Goal: Transaction & Acquisition: Purchase product/service

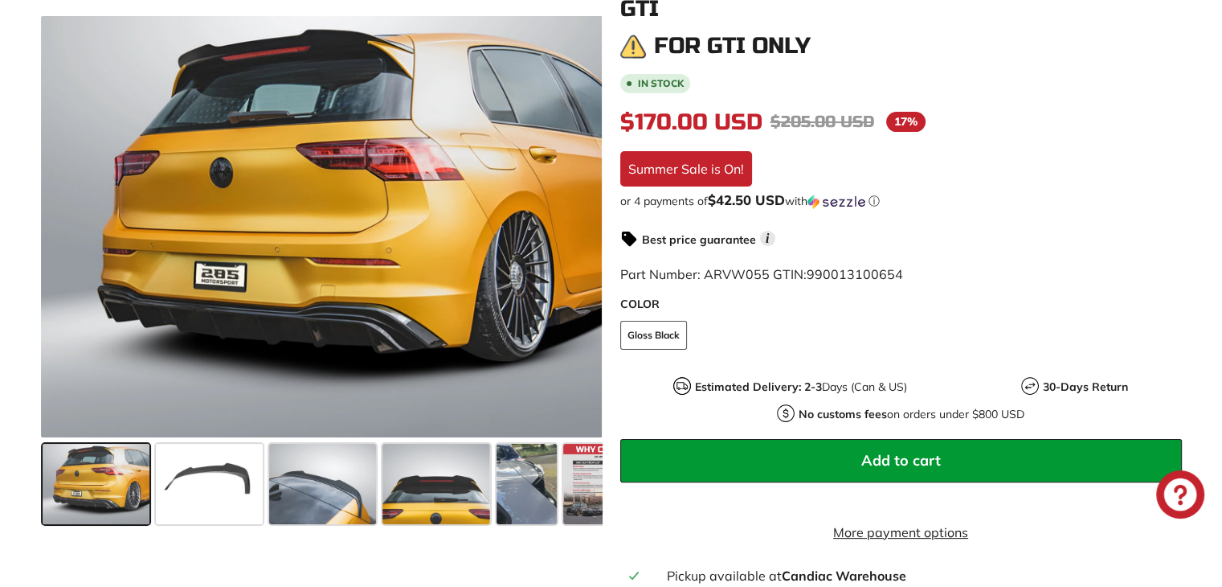
scroll to position [321, 0]
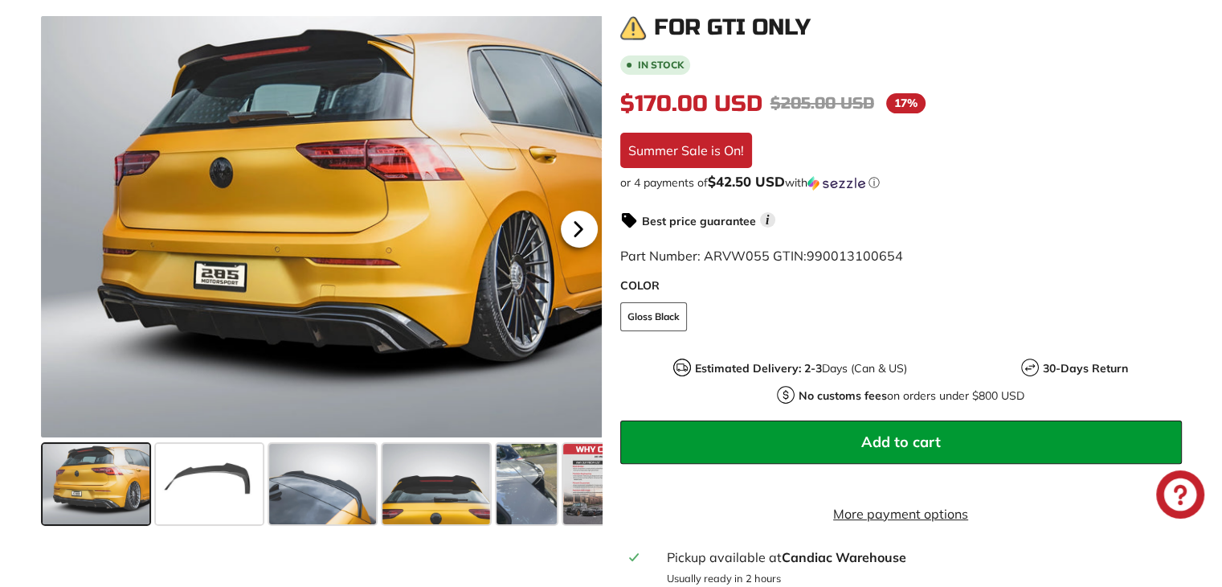
click at [581, 236] on icon at bounding box center [578, 229] width 37 height 37
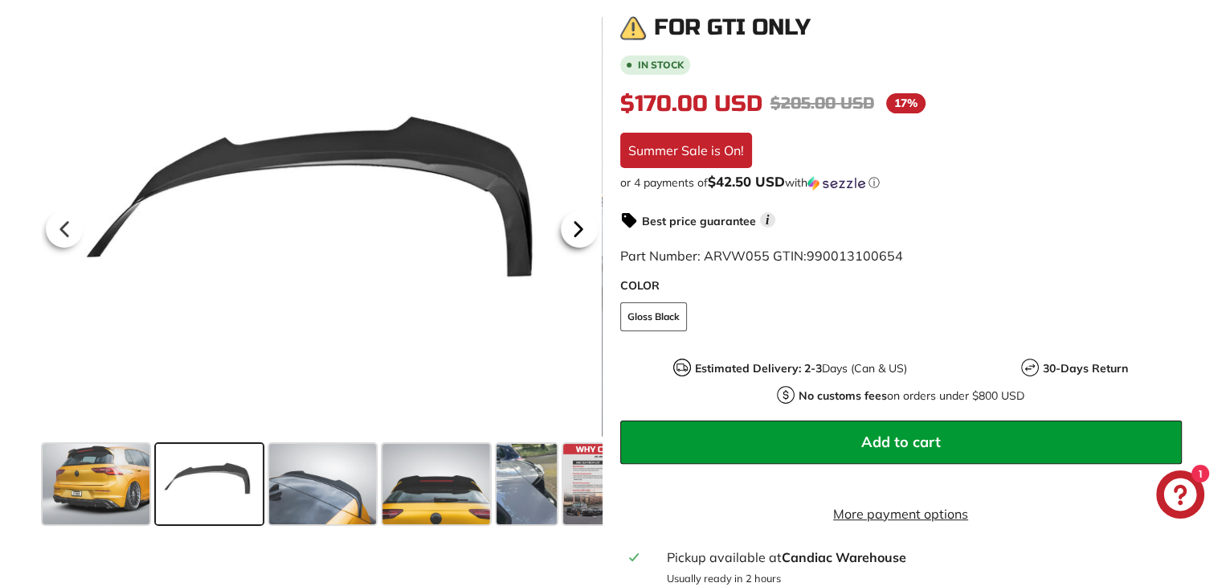
click at [588, 233] on icon at bounding box center [578, 229] width 37 height 37
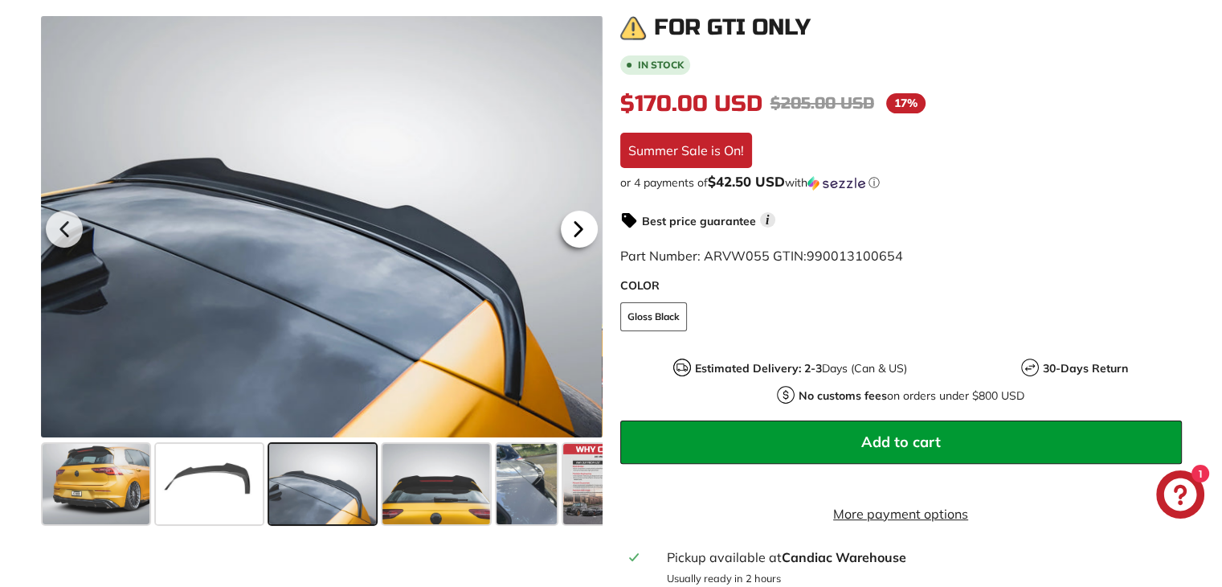
click at [588, 233] on icon at bounding box center [578, 229] width 37 height 37
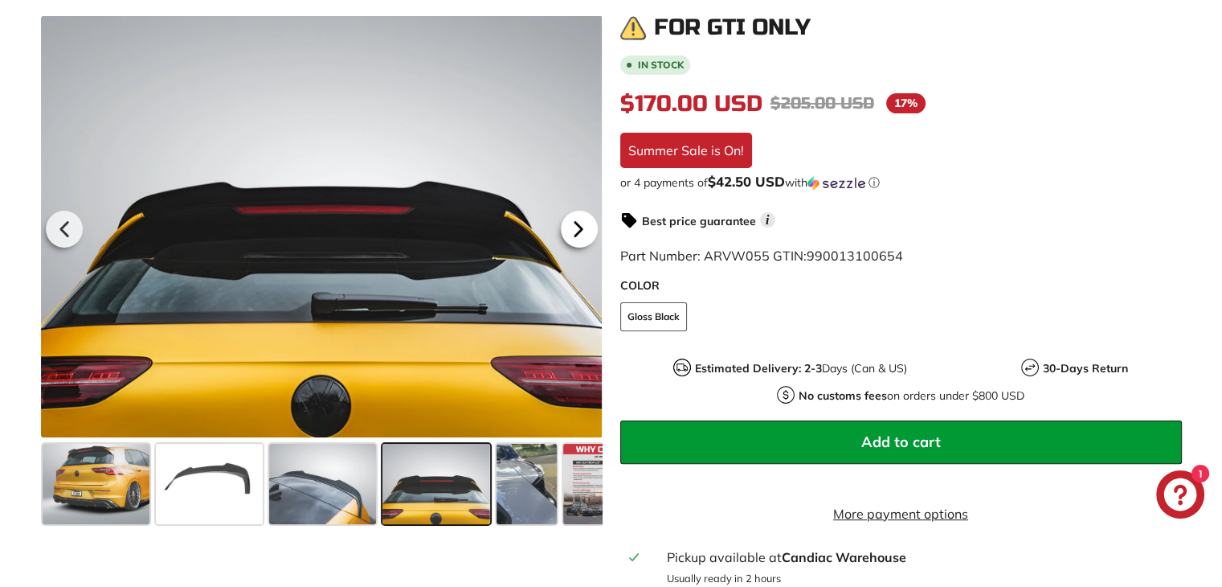
click at [588, 233] on icon at bounding box center [578, 229] width 37 height 37
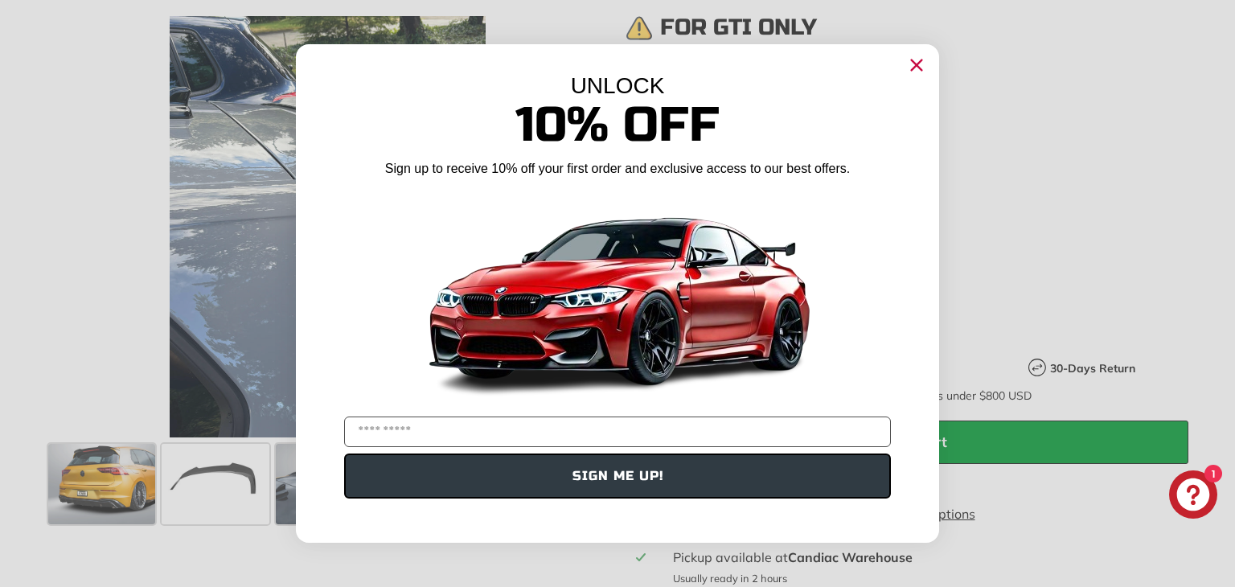
click at [924, 62] on circle "Close dialog" at bounding box center [916, 65] width 24 height 24
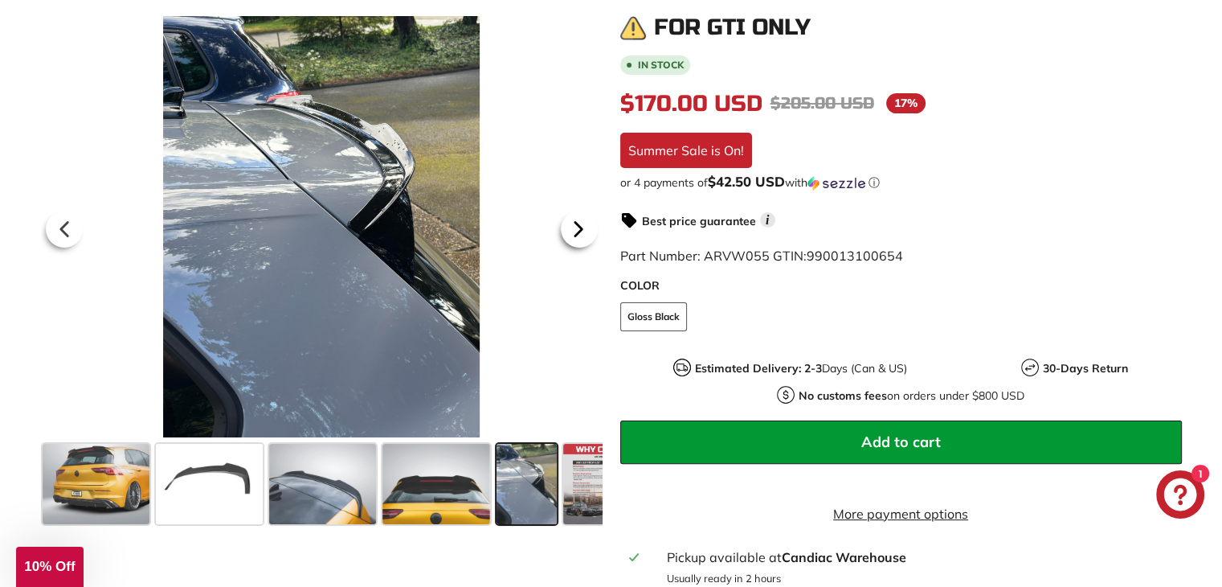
click at [580, 228] on icon at bounding box center [578, 230] width 6 height 14
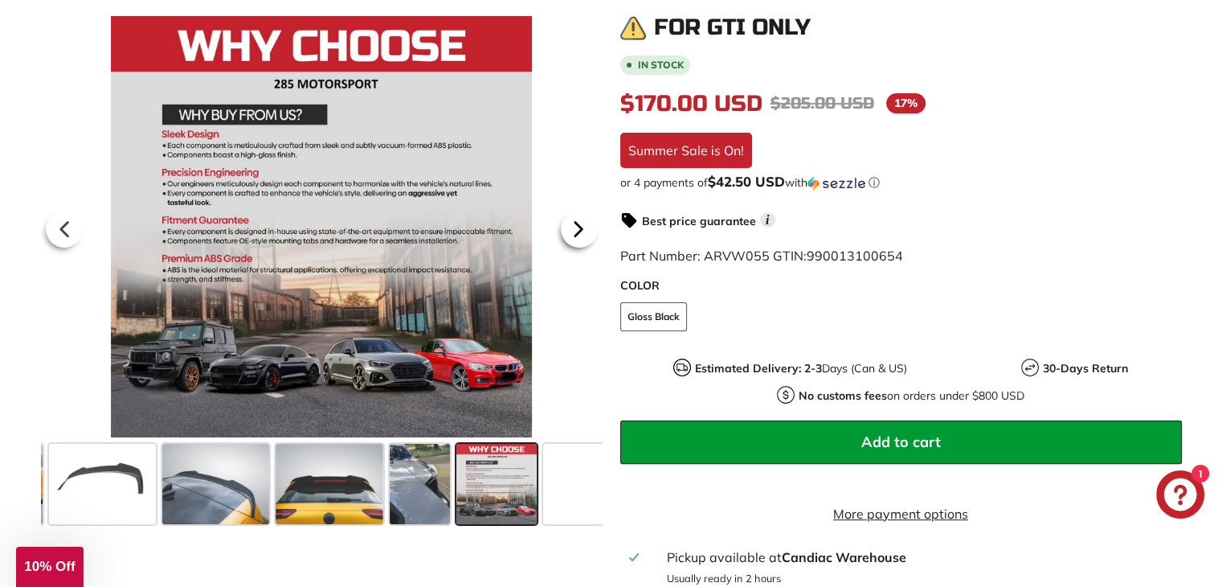
scroll to position [0, 110]
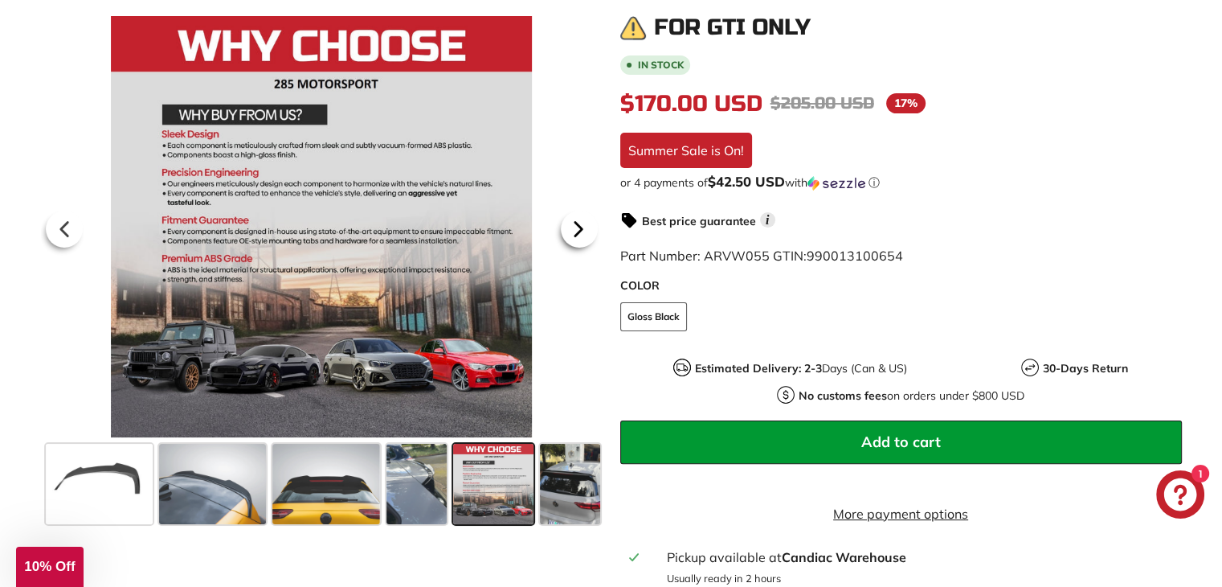
click at [580, 228] on icon at bounding box center [578, 230] width 6 height 14
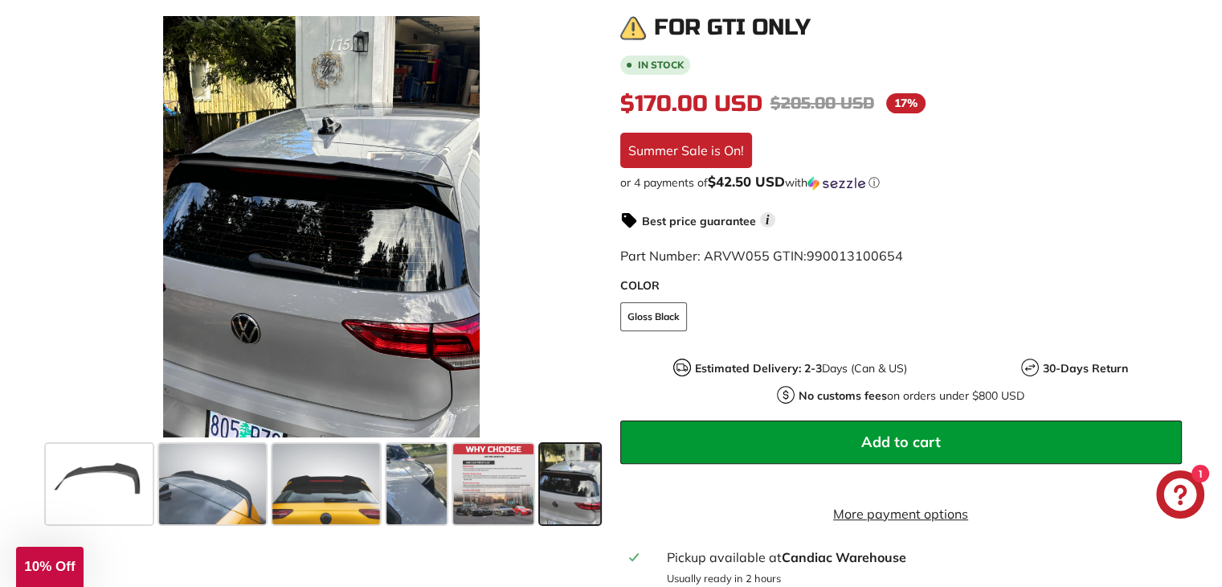
click at [566, 461] on span at bounding box center [570, 484] width 60 height 80
click at [313, 505] on span at bounding box center [325, 484] width 107 height 80
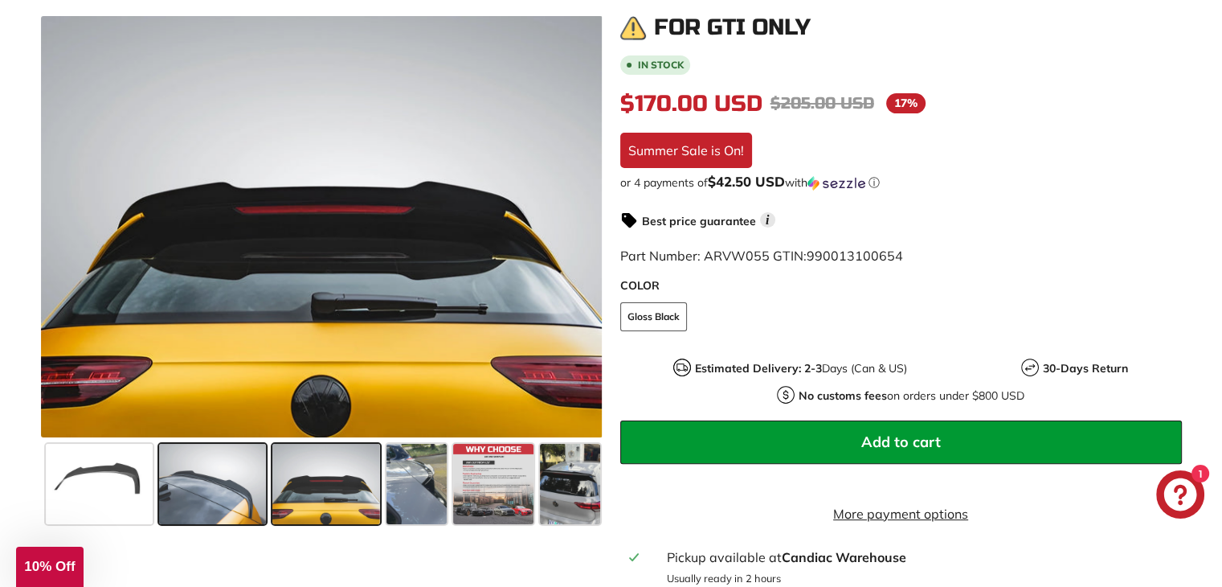
click at [238, 506] on span at bounding box center [212, 484] width 107 height 80
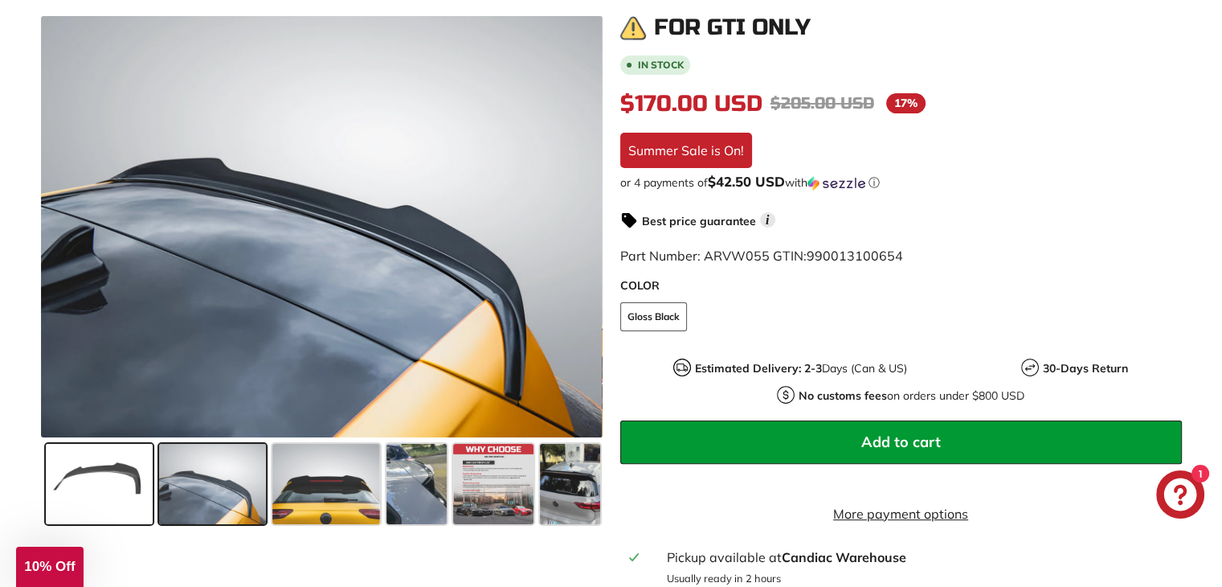
click at [129, 498] on span at bounding box center [99, 484] width 107 height 80
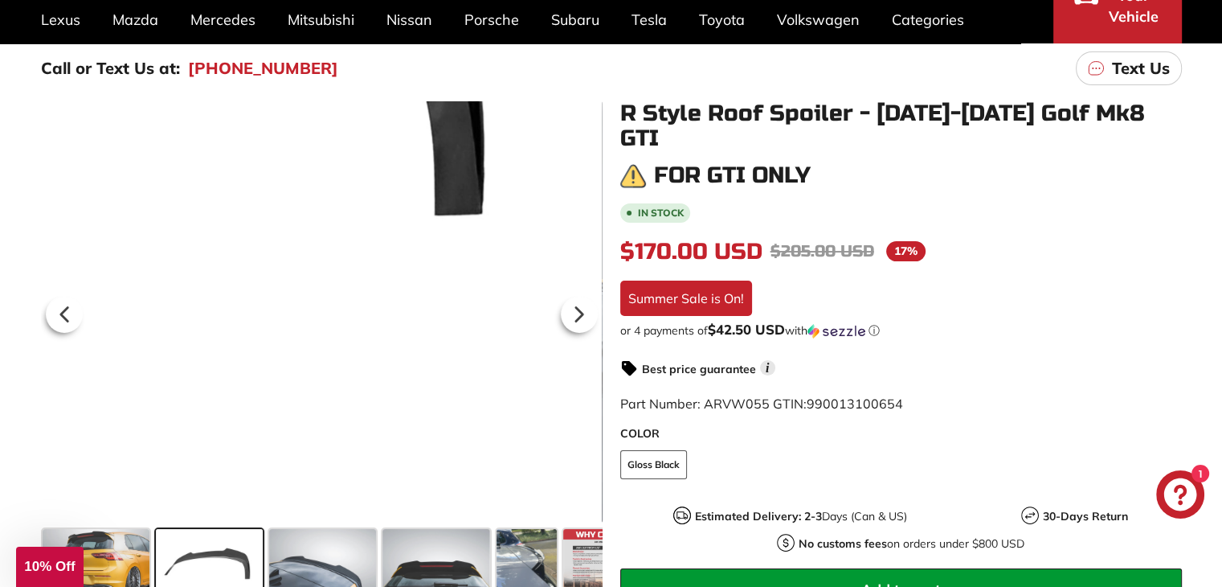
scroll to position [0, 0]
